Goal: Consume media (video, audio)

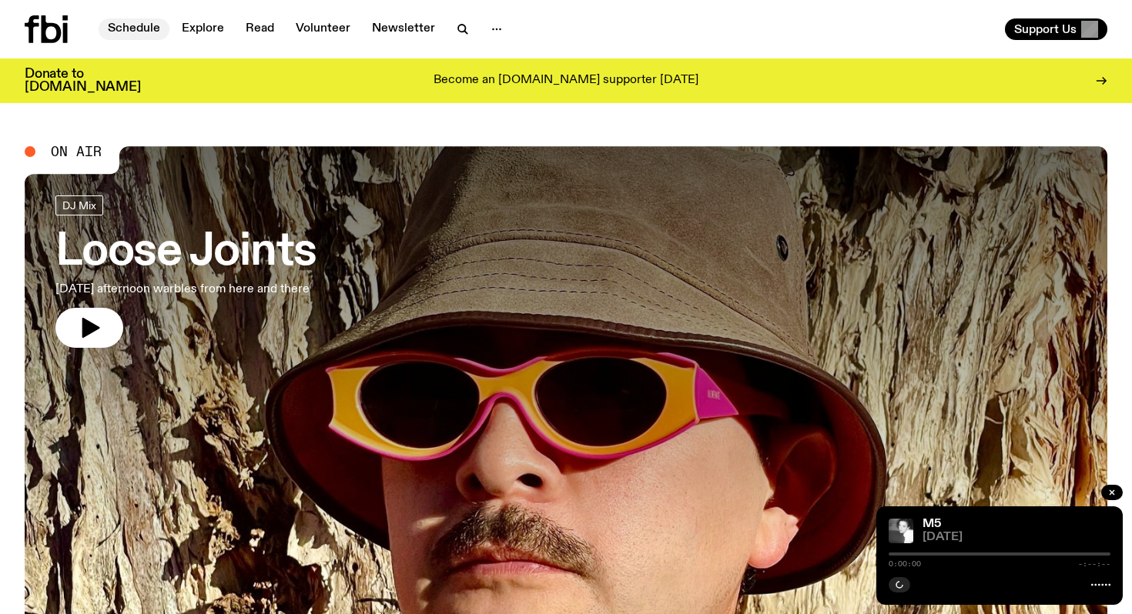
click at [142, 30] on link "Schedule" at bounding box center [134, 29] width 71 height 22
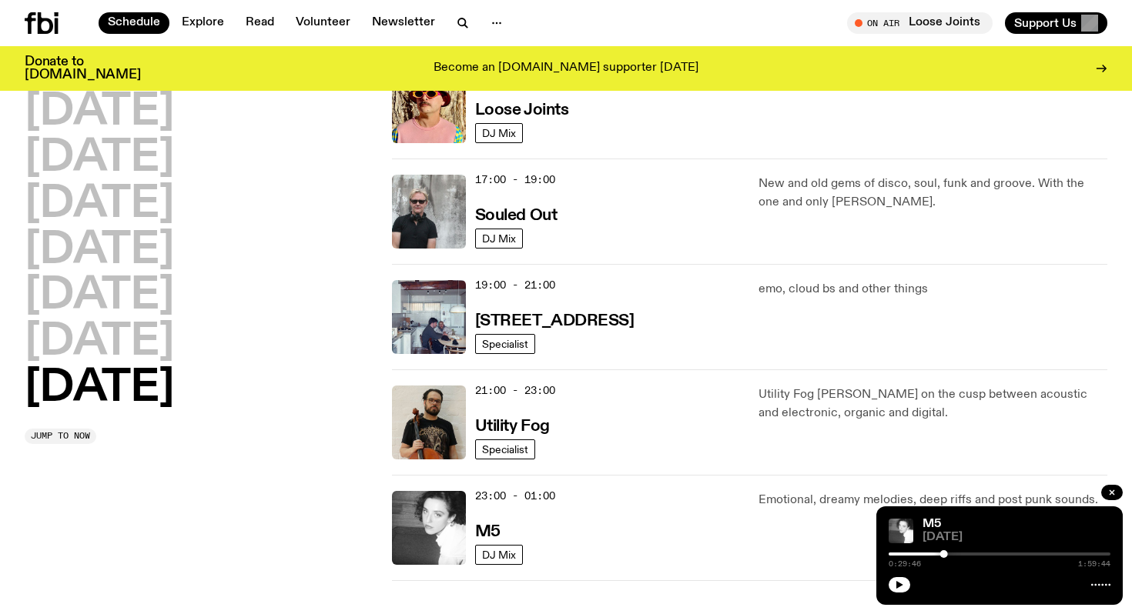
scroll to position [970, 0]
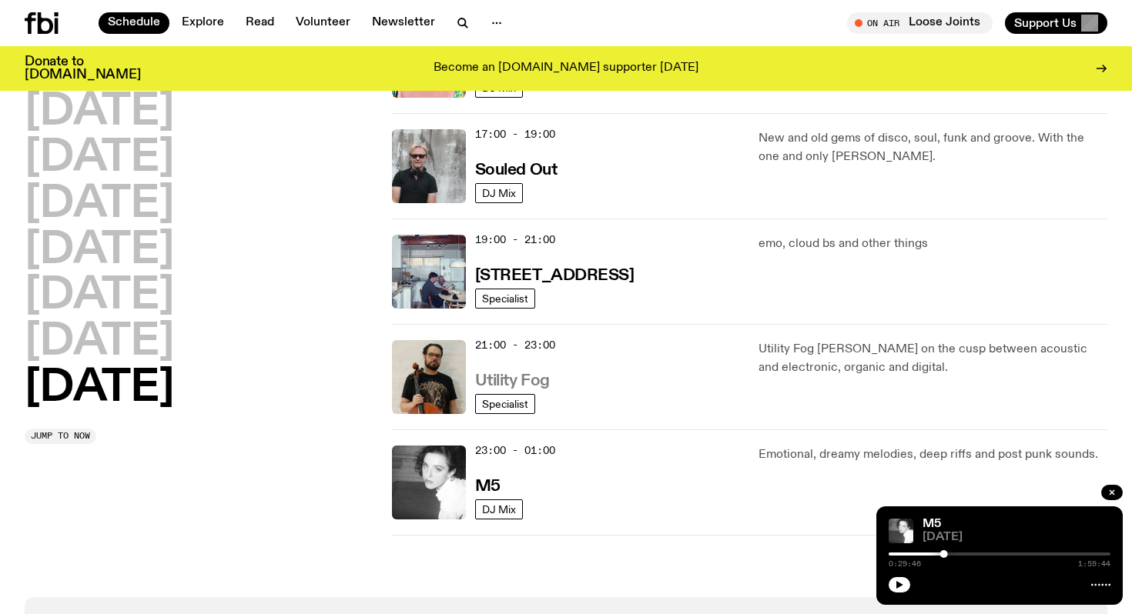
click at [521, 377] on h3 "Utility Fog" at bounding box center [512, 381] width 75 height 16
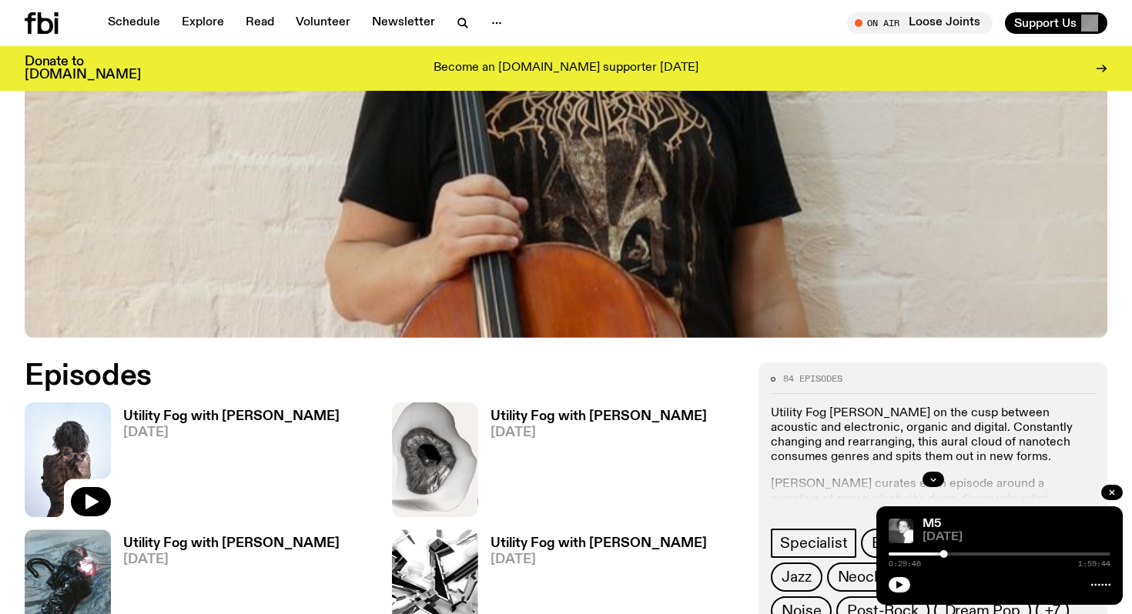
scroll to position [800, 0]
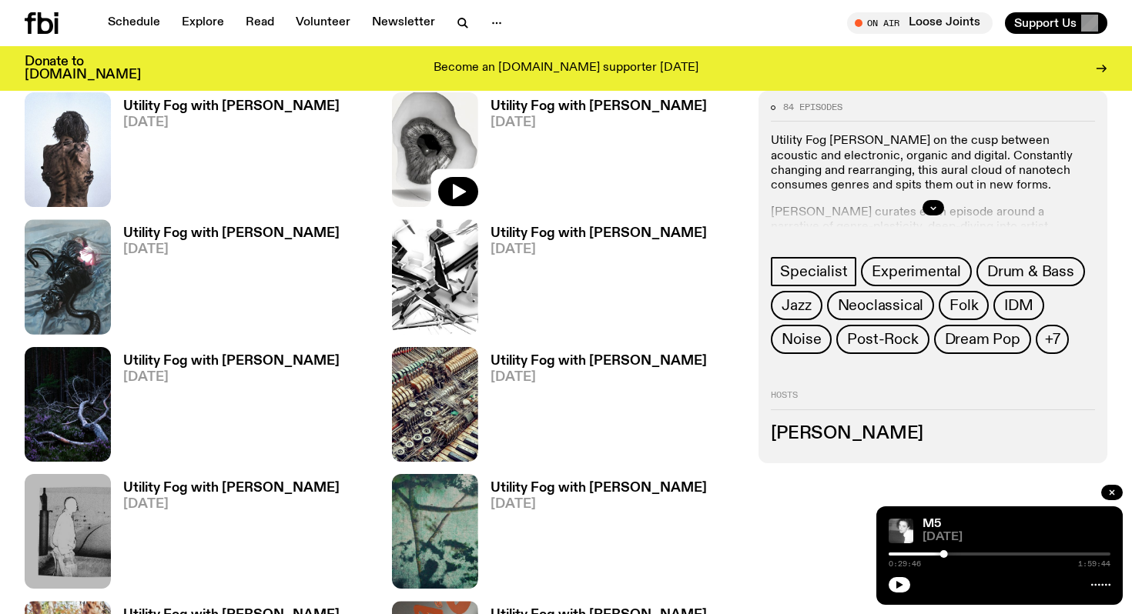
click at [429, 147] on img at bounding box center [435, 149] width 86 height 115
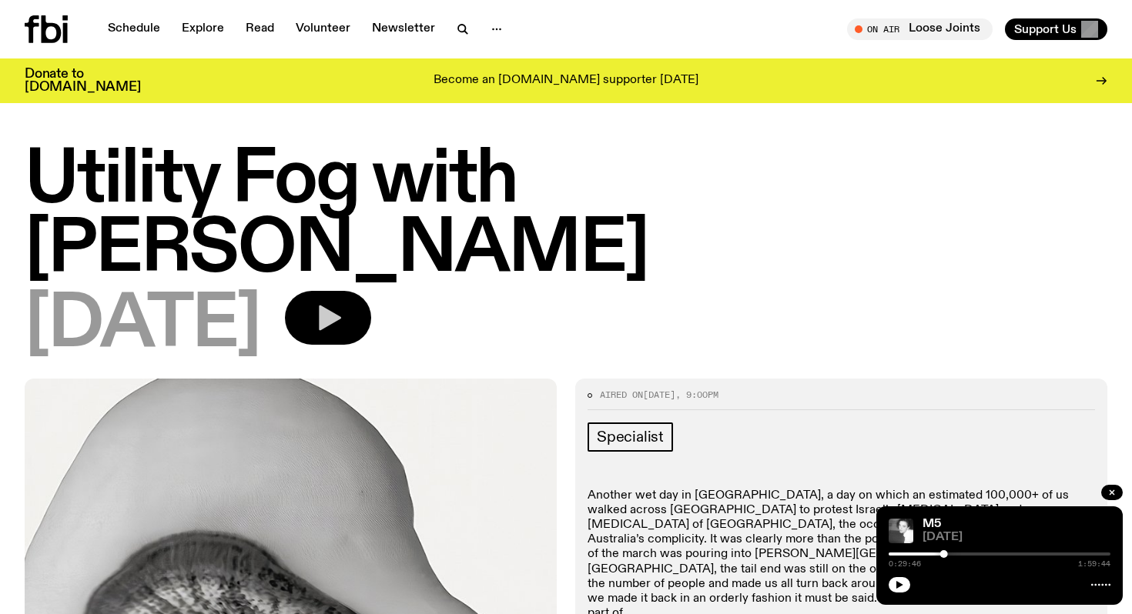
click at [371, 291] on button "button" at bounding box center [328, 318] width 86 height 54
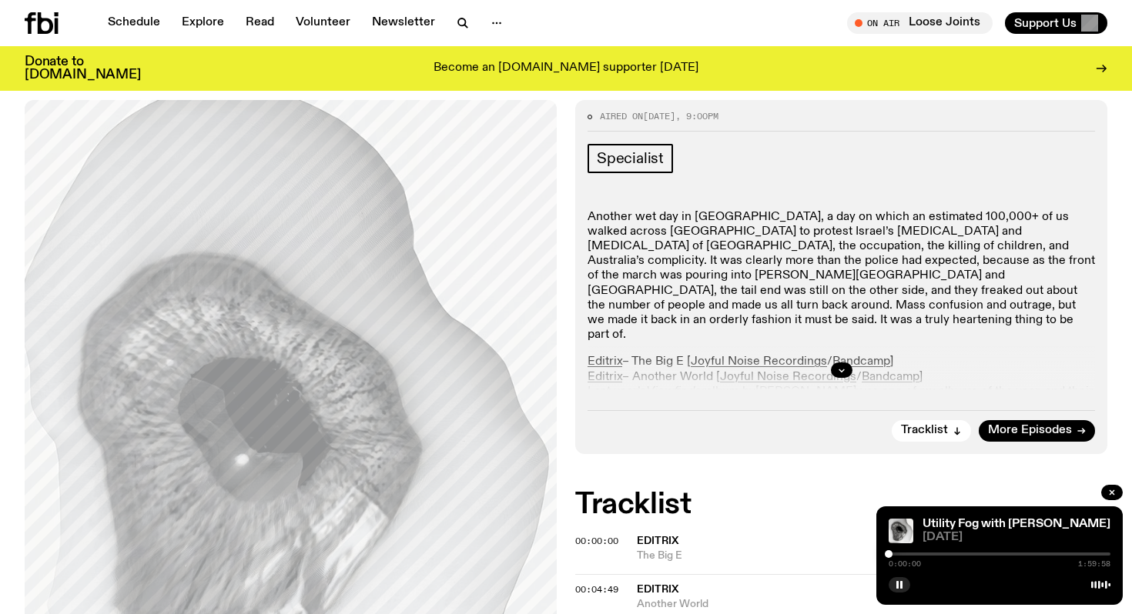
scroll to position [267, 0]
